Goal: Information Seeking & Learning: Learn about a topic

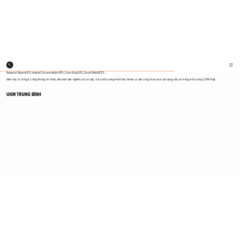
scroll to position [783, 0]
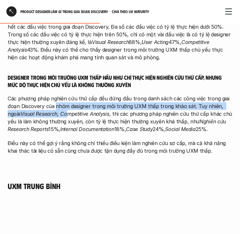
click at [55, 102] on p "Các phương pháp nghiên cứu thứ cấp đều đứng đầu trong danh sách các công việc t…" at bounding box center [120, 113] width 224 height 38
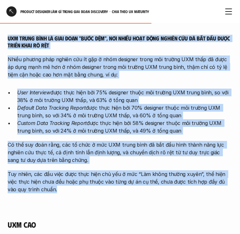
scroll to position [1164, 0]
drag, startPoint x: 9, startPoint y: 155, endPoint x: 80, endPoint y: 180, distance: 75.4
click at [80, 180] on div "UXM trung bình là giai đoạn "bước đệm", nơi nhiều hoạt động nghiên cứu đã bắt đ…" at bounding box center [120, 114] width 224 height 158
copy div "LOR ipsum dolo si amet cons "adip eli", sed doeiu temp inci utlabo etd ma ali e…"
click at [104, 77] on div "UXM trung bình là giai đoạn "bước đệm", nơi nhiều hoạt động nghiên cứu đã bắt đ…" at bounding box center [120, 114] width 224 height 158
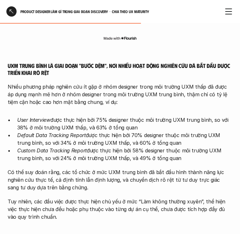
scroll to position [1139, 0]
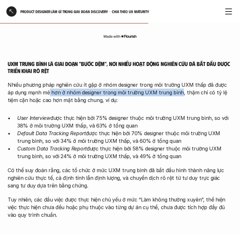
drag, startPoint x: 43, startPoint y: 84, endPoint x: 170, endPoint y: 85, distance: 127.6
click at [170, 85] on p "Nhiều phương pháp nghiên cứu ít gặp ở nhóm designer trong môi trường UXM thấp đ…" at bounding box center [120, 92] width 224 height 23
copy p "hơn ở nhóm designer trong môi trường UXM trung bình"
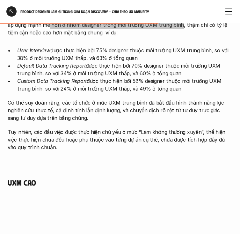
scroll to position [1215, 0]
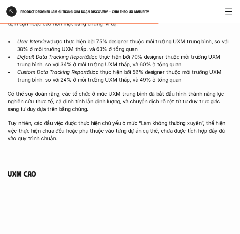
click at [29, 169] on h4 "UXM cao" at bounding box center [120, 173] width 224 height 9
click at [28, 169] on h4 "UXM cao" at bounding box center [120, 173] width 224 height 9
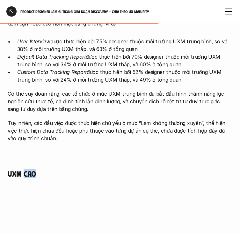
click at [28, 169] on h4 "UXM cao" at bounding box center [120, 173] width 224 height 9
drag, startPoint x: 5, startPoint y: 164, endPoint x: 52, endPoint y: 165, distance: 47.4
copy h4 "UXM cao"
click at [116, 169] on h4 "UXM cao" at bounding box center [120, 173] width 224 height 9
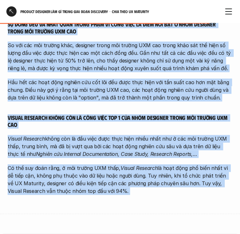
scroll to position [1605, 0]
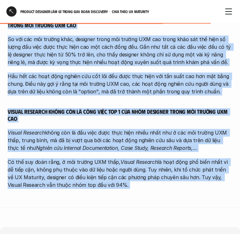
drag, startPoint x: 7, startPoint y: 142, endPoint x: 157, endPoint y: 173, distance: 153.1
copy div "Lo ipsu dol si amet cons adipi elit se doei temp in utla etd mag a enim adminim…"
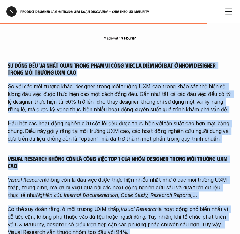
scroll to position [1554, 0]
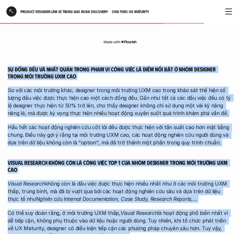
copy div "Lo ipsu dol si amet cons adipi elit se doei temp in utla etd mag a enim adminim…"
click at [105, 101] on p "So với các môi trường khác, designer trong môi trường UXM cao trong khảo sát th…" at bounding box center [120, 101] width 224 height 31
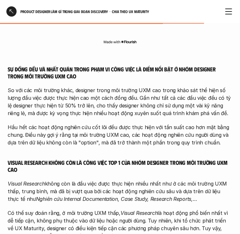
click at [111, 99] on p "So với các môi trường khác, designer trong môi trường UXM cao trong khảo sát th…" at bounding box center [120, 101] width 224 height 31
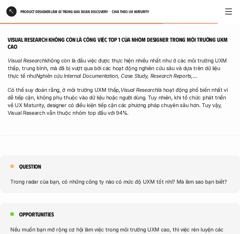
scroll to position [1808, 0]
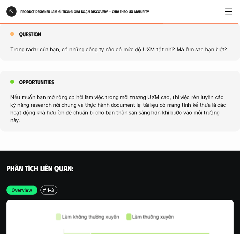
click at [209, 106] on p "Nếu muốn bạn mở rộng cơ hội làm việc trong môi trường UXM cao, thì việc rèn luy…" at bounding box center [119, 108] width 219 height 31
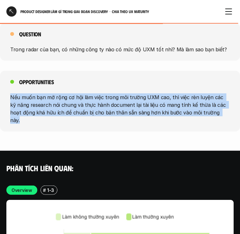
drag, startPoint x: 210, startPoint y: 104, endPoint x: 6, endPoint y: 89, distance: 204.2
click at [6, 89] on div "Opportunities Nếu muốn bạn mở rộng cơ hội làm việc trong môi trường UXM cao, th…" at bounding box center [120, 101] width 240 height 61
copy p "Nếu muốn bạn mở rộng cơ hội làm việc trong môi trường UXM cao, thì việc rèn luy…"
click at [65, 99] on p "Nếu muốn bạn mở rộng cơ hội làm việc trong môi trường UXM cao, thì việc rèn luy…" at bounding box center [119, 108] width 219 height 31
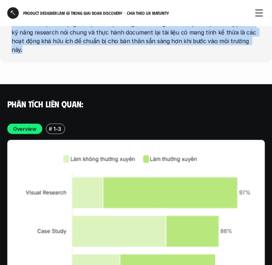
scroll to position [1849, 0]
